Goal: Task Accomplishment & Management: Complete application form

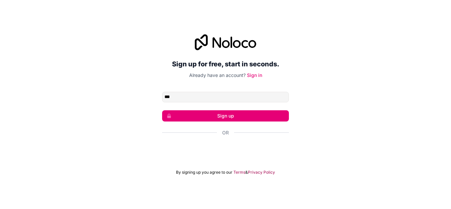
type input "**********"
click at [223, 114] on button "Sign up" at bounding box center [225, 115] width 127 height 11
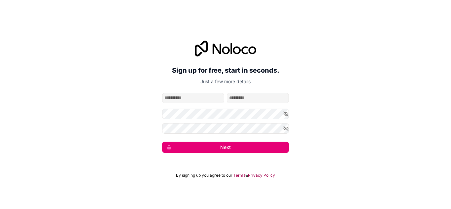
click at [229, 148] on button "Next" at bounding box center [225, 147] width 127 height 11
click at [226, 147] on button "Next" at bounding box center [225, 147] width 127 height 11
drag, startPoint x: 226, startPoint y: 147, endPoint x: 184, endPoint y: 103, distance: 61.0
click at [184, 103] on form "**********" at bounding box center [225, 123] width 127 height 60
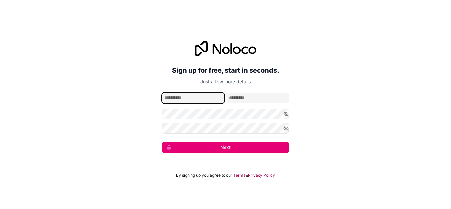
click at [166, 98] on input "given-name" at bounding box center [193, 98] width 62 height 11
type input "**********"
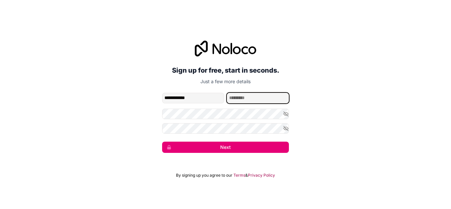
click at [229, 96] on input "family-name" at bounding box center [258, 98] width 62 height 11
type input "*"
type input "******"
click at [181, 144] on button "Next" at bounding box center [225, 147] width 127 height 11
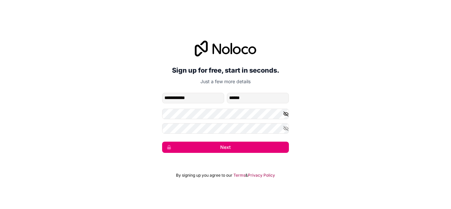
click at [284, 116] on icon "button" at bounding box center [286, 114] width 6 height 6
click at [283, 116] on icon "button" at bounding box center [286, 114] width 6 height 6
click at [287, 113] on icon "button" at bounding box center [286, 114] width 6 height 6
click at [223, 145] on button "Next" at bounding box center [225, 147] width 127 height 11
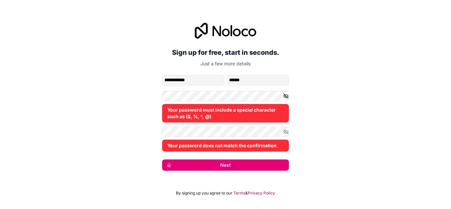
click at [285, 95] on icon "button" at bounding box center [286, 96] width 5 height 5
click at [285, 95] on icon "button" at bounding box center [286, 96] width 6 height 6
click at [285, 95] on icon "button" at bounding box center [286, 96] width 5 height 5
click at [285, 95] on icon "button" at bounding box center [286, 96] width 6 height 6
click at [285, 95] on icon "button" at bounding box center [286, 96] width 5 height 5
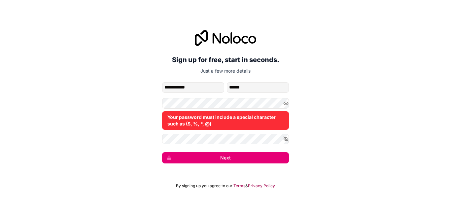
click at [223, 156] on button "Next" at bounding box center [225, 157] width 127 height 11
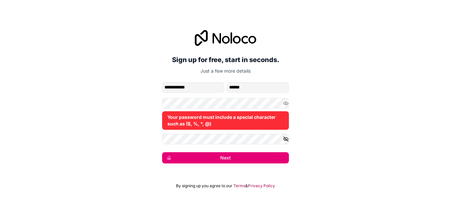
click at [284, 134] on button "button" at bounding box center [286, 139] width 6 height 11
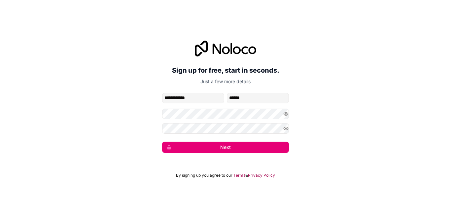
click at [229, 146] on button "Next" at bounding box center [225, 147] width 127 height 11
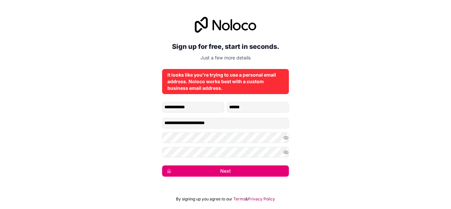
click at [224, 171] on button "Next" at bounding box center [225, 171] width 127 height 11
